Goal: Find specific page/section: Find specific page/section

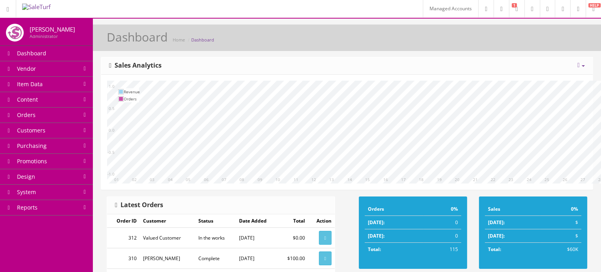
click at [72, 69] on link "Vendor" at bounding box center [46, 68] width 93 height 15
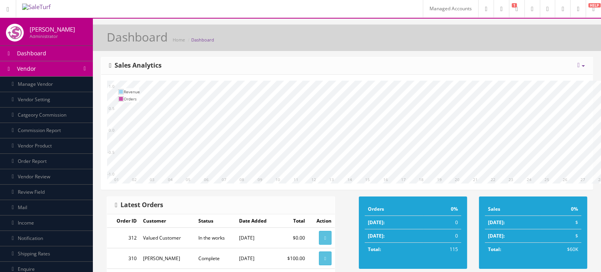
click at [72, 69] on link "Vendor" at bounding box center [46, 68] width 93 height 15
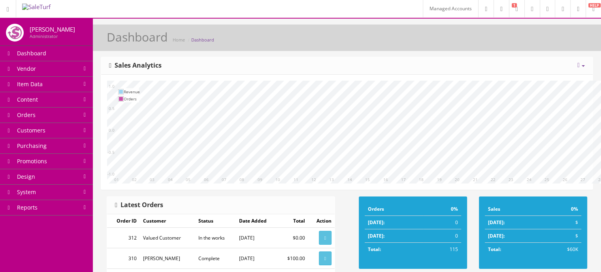
click at [72, 69] on link "Vendor" at bounding box center [46, 68] width 93 height 15
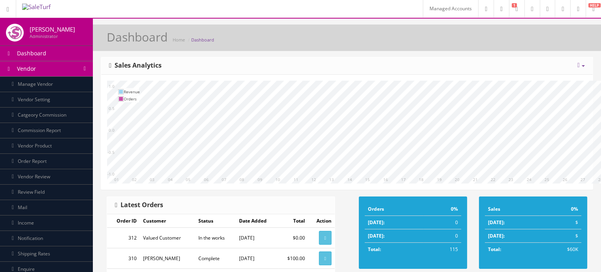
click at [78, 72] on link "Vendor" at bounding box center [46, 68] width 93 height 15
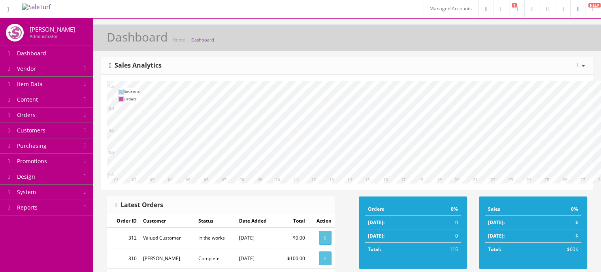
click at [78, 72] on link "Vendor" at bounding box center [46, 68] width 93 height 15
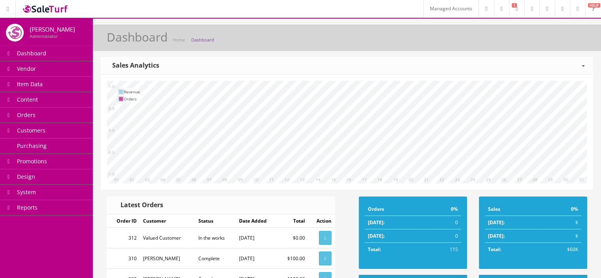
click at [73, 77] on link "Item Data" at bounding box center [46, 84] width 93 height 15
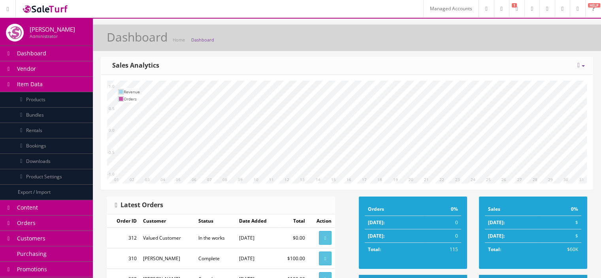
click at [78, 85] on link "Item Data" at bounding box center [46, 84] width 93 height 15
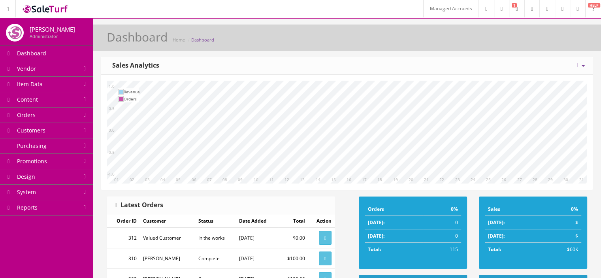
click at [74, 87] on link "Item Data" at bounding box center [46, 84] width 93 height 15
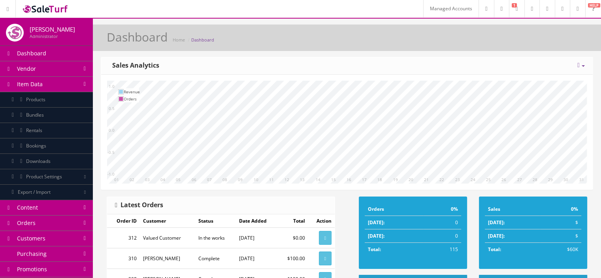
click at [86, 85] on link "Item Data" at bounding box center [46, 84] width 93 height 15
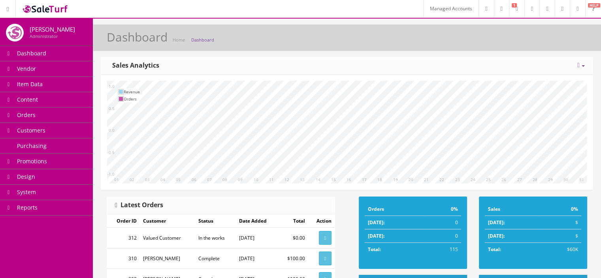
click at [87, 208] on link "Reports" at bounding box center [46, 207] width 93 height 15
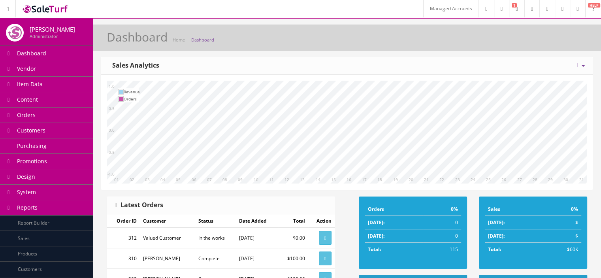
click at [87, 240] on link "Sales" at bounding box center [46, 238] width 93 height 15
